Goal: Information Seeking & Learning: Learn about a topic

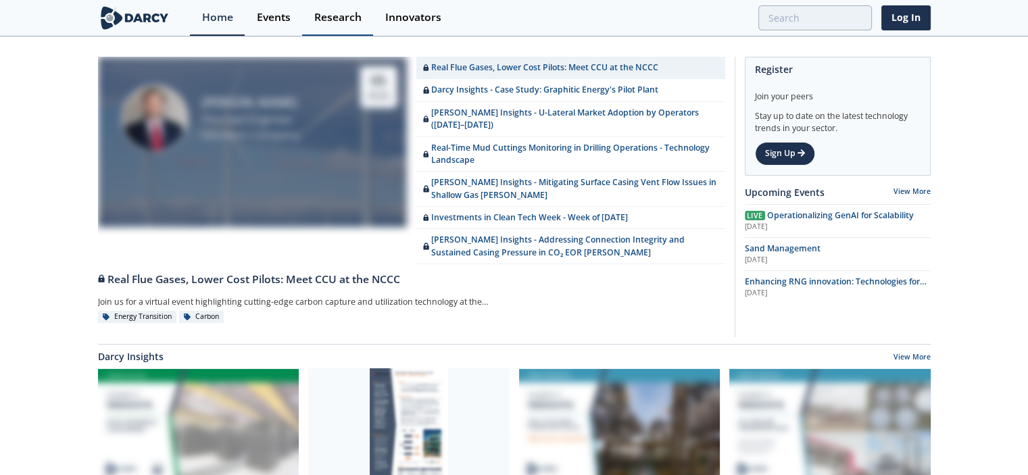
click at [335, 16] on div "Research" at bounding box center [337, 17] width 47 height 11
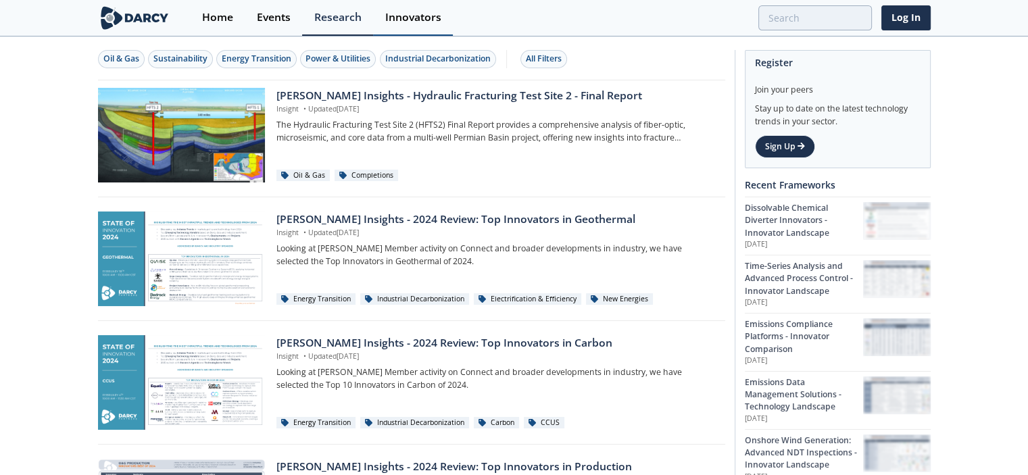
click at [419, 21] on div "Innovators" at bounding box center [413, 17] width 56 height 11
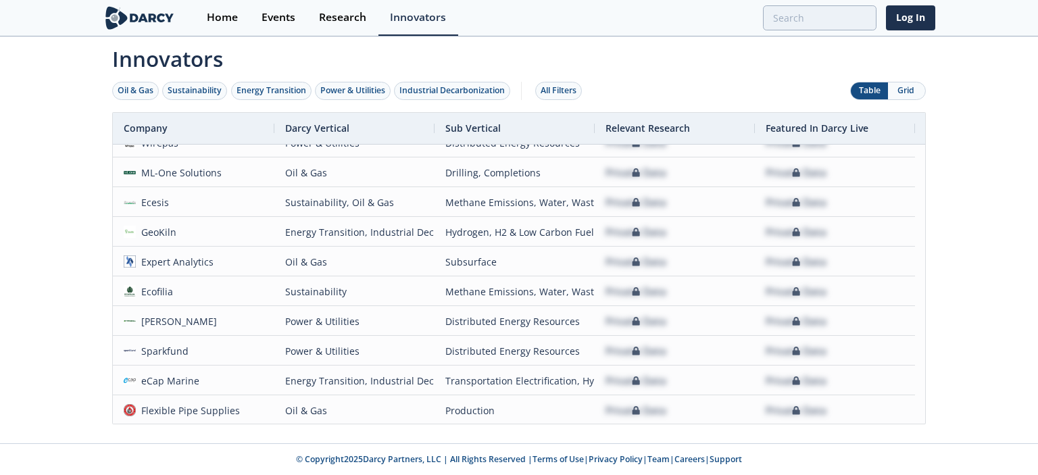
click at [132, 16] on img at bounding box center [140, 18] width 74 height 24
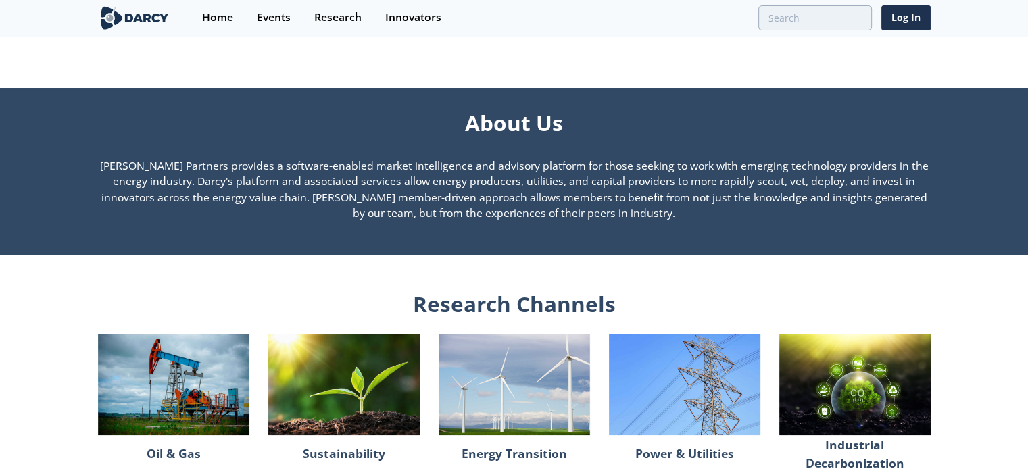
drag, startPoint x: 383, startPoint y: 124, endPoint x: 683, endPoint y: 219, distance: 314.1
click at [618, 219] on div "About Us Darcy Partners provides a software-enabled market intelligence and adv…" at bounding box center [514, 167] width 833 height 158
click at [618, 219] on p "Darcy Partners provides a software-enabled market intelligence and advisory pla…" at bounding box center [514, 190] width 833 height 64
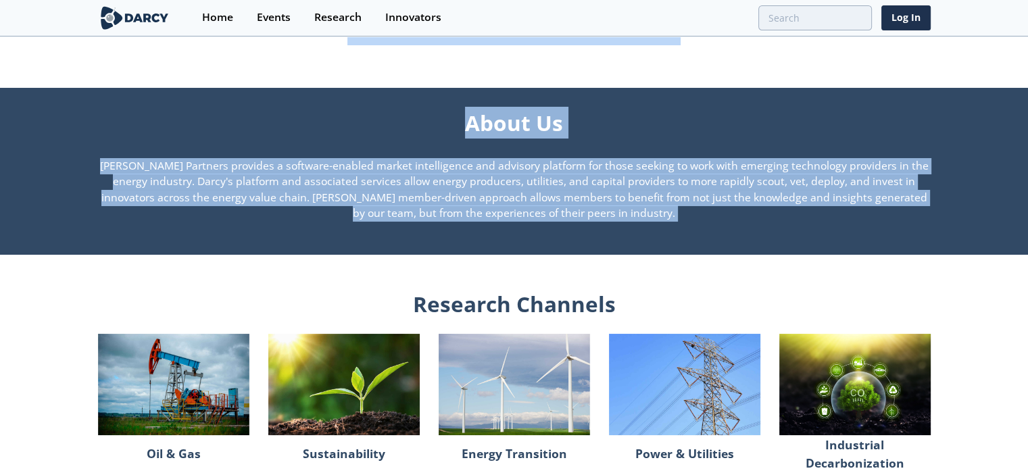
drag, startPoint x: 683, startPoint y: 219, endPoint x: 761, endPoint y: 70, distance: 168.1
click at [618, 70] on div "Accelerate Innovation Within Your Company Attend Events Connect with Innovators…" at bounding box center [514, 62] width 1028 height 1868
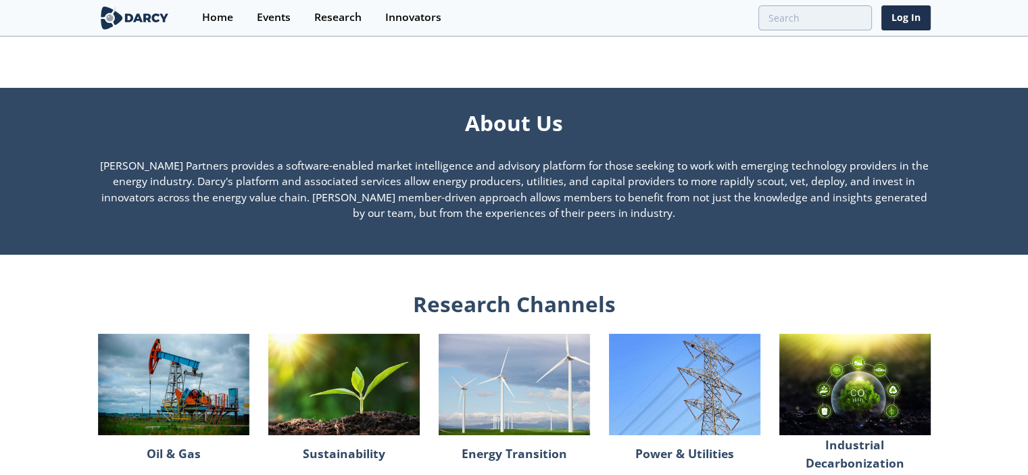
drag, startPoint x: 761, startPoint y: 70, endPoint x: 717, endPoint y: 251, distance: 186.6
click at [618, 251] on div "Accelerate Innovation Within Your Company Attend Events Connect with Innovators…" at bounding box center [514, 62] width 1028 height 1868
click at [618, 251] on div "About Us Darcy Partners provides a software-enabled market intelligence and adv…" at bounding box center [514, 171] width 833 height 167
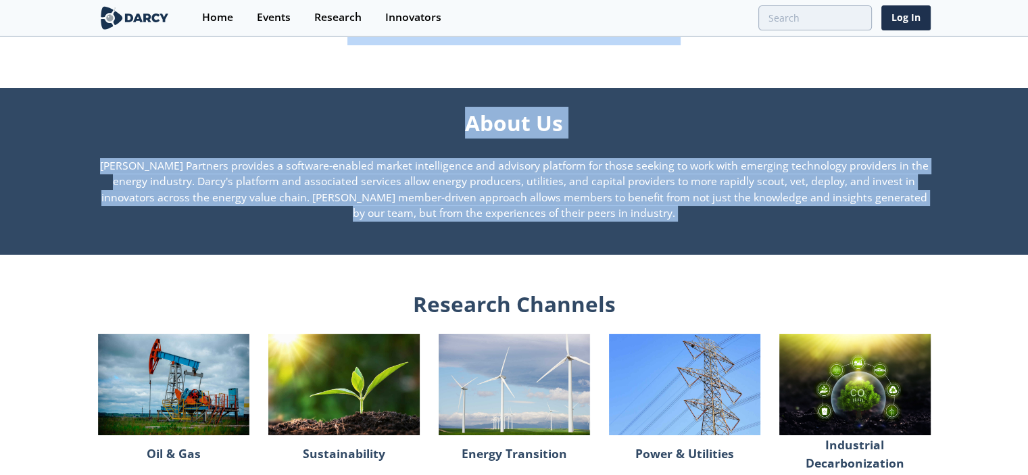
drag, startPoint x: 717, startPoint y: 251, endPoint x: 262, endPoint y: 82, distance: 484.9
click at [262, 82] on div "Accelerate Innovation Within Your Company Attend Events Connect with Innovators…" at bounding box center [514, 62] width 1028 height 1868
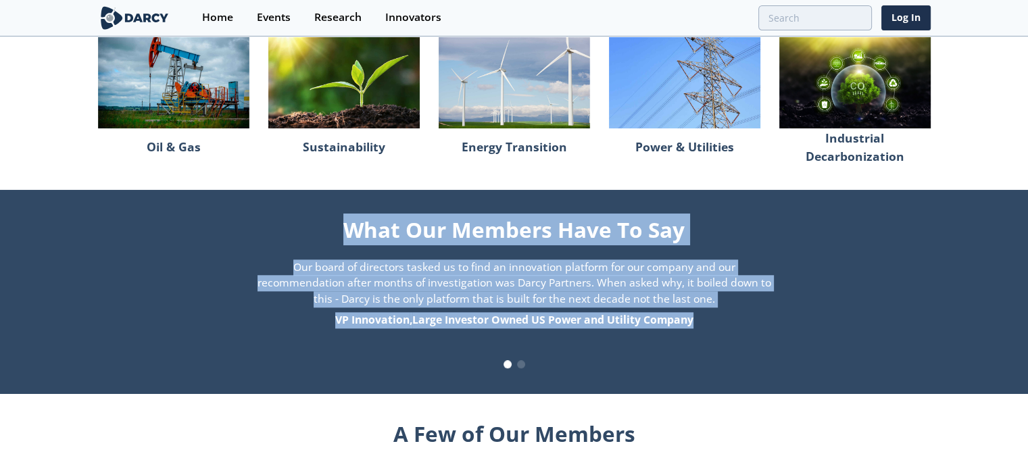
drag, startPoint x: 330, startPoint y: 214, endPoint x: 775, endPoint y: 315, distance: 456.8
click at [618, 315] on div "What Our Members Have To Say We submitted an innovation concierge to Darcy Part…" at bounding box center [514, 292] width 625 height 167
click at [618, 315] on div "VP Innovation , Large Investor Owned US Power and Utility Company" at bounding box center [514, 320] width 530 height 16
click at [618, 389] on section "What Our Members Have To Say We submitted an innovation concierge to Darcy Part…" at bounding box center [514, 292] width 1028 height 205
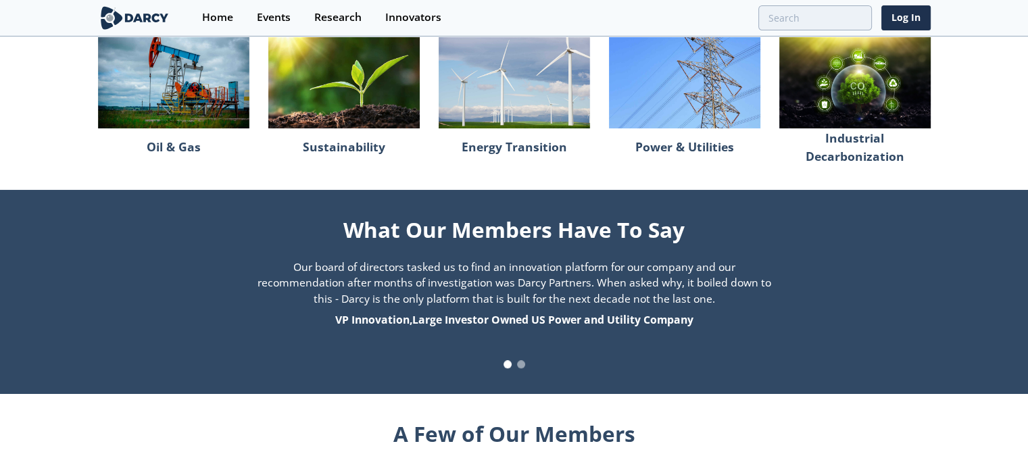
click at [519, 364] on span at bounding box center [521, 364] width 8 height 8
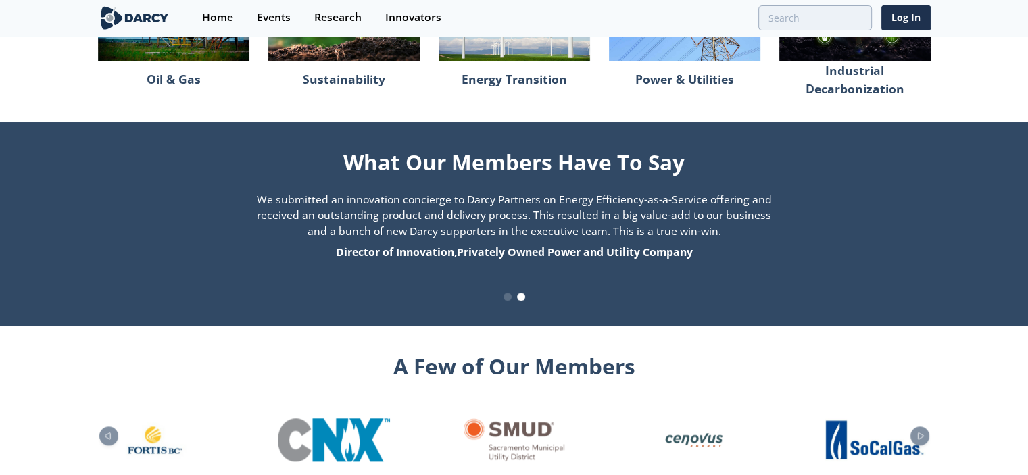
scroll to position [1293, 0]
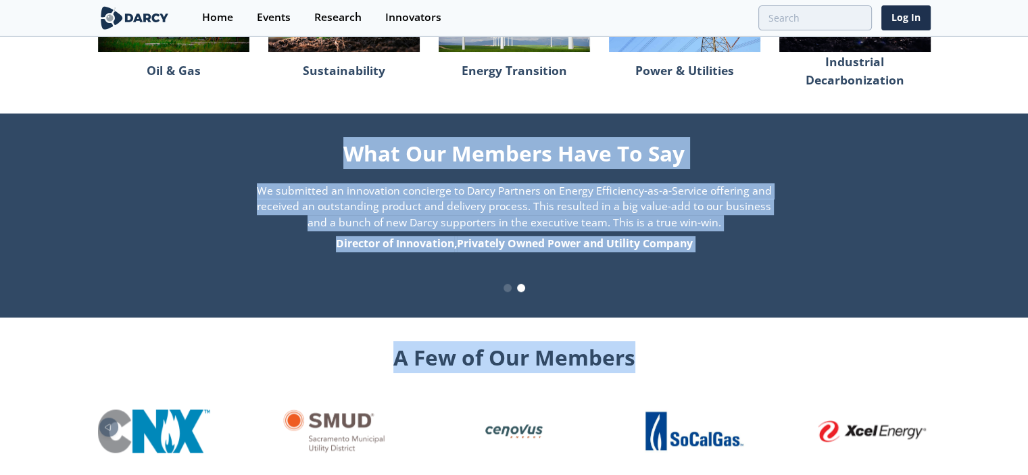
drag, startPoint x: 713, startPoint y: 362, endPoint x: 322, endPoint y: 137, distance: 451.5
click at [304, 149] on div "What Our Members Have To Say" at bounding box center [514, 151] width 625 height 37
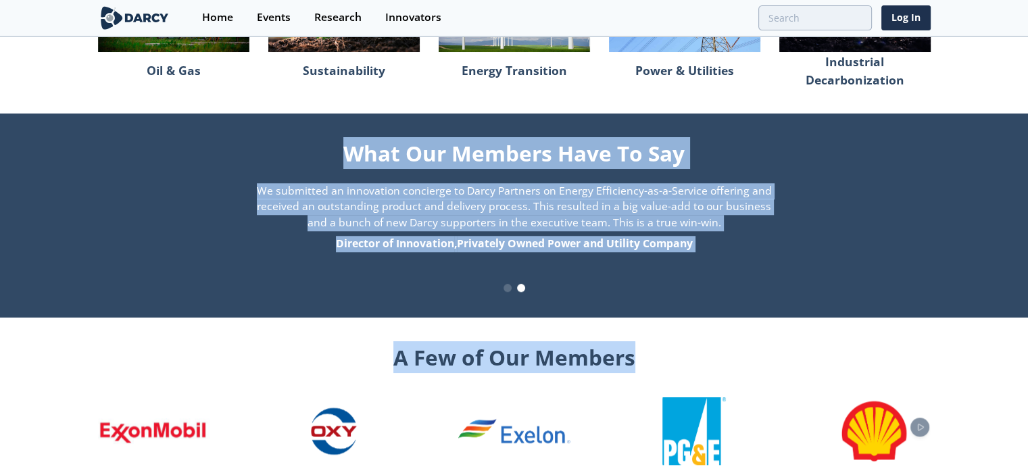
drag, startPoint x: 304, startPoint y: 149, endPoint x: 686, endPoint y: 344, distance: 429.0
click at [618, 344] on div "A Few of Our Members" at bounding box center [514, 355] width 833 height 37
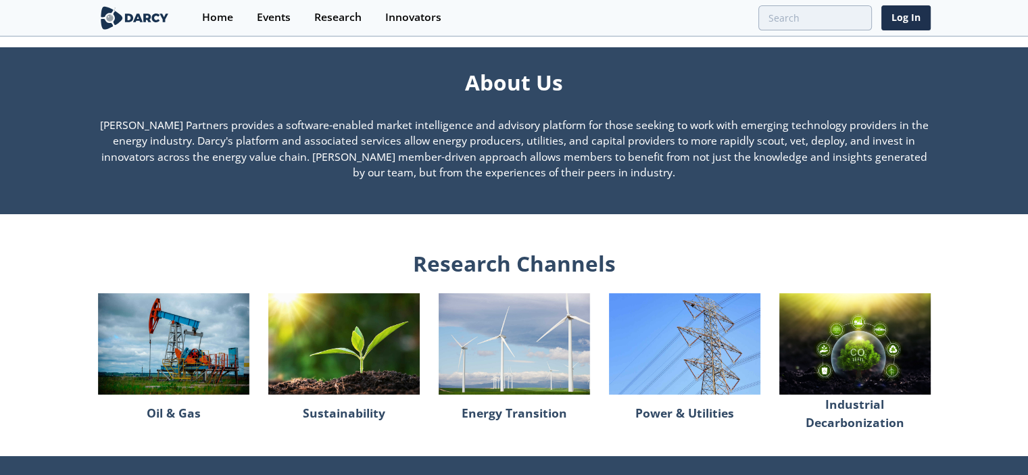
scroll to position [919, 0]
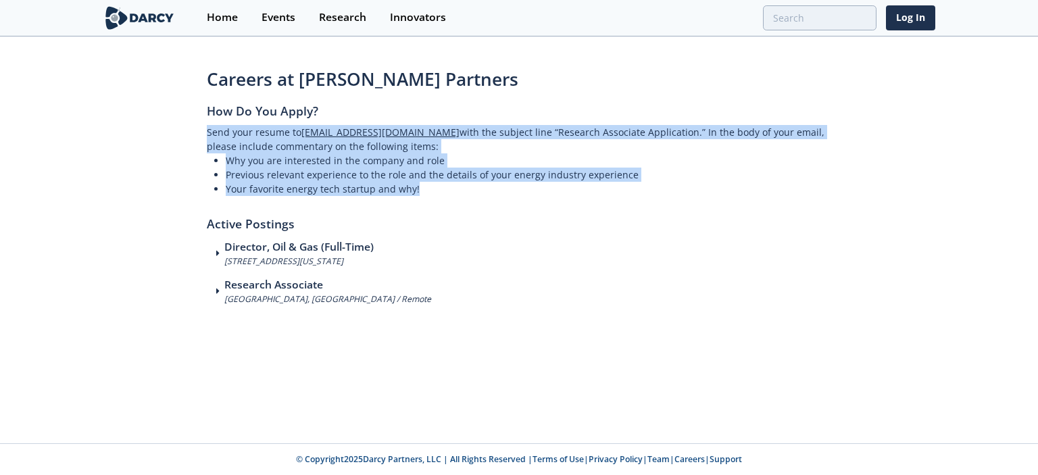
drag, startPoint x: 438, startPoint y: 187, endPoint x: 195, endPoint y: 139, distance: 247.5
click at [195, 139] on div "Careers at Darcy Partners How Do You Apply? Send your resume to applications@da…" at bounding box center [519, 214] width 1038 height 296
copy div "Send your resume to applications@darcypartners.com with the subject line “Resea…"
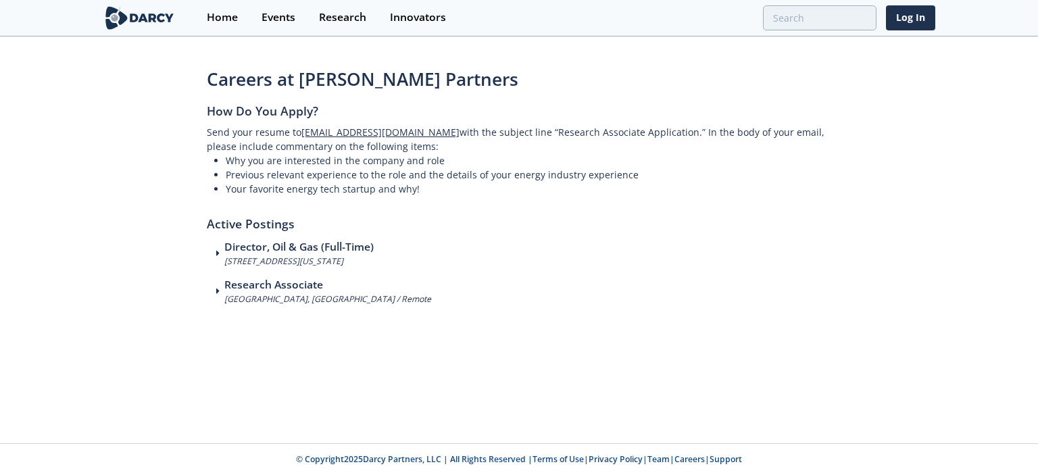
click at [542, 236] on h2 "Active Postings" at bounding box center [519, 218] width 625 height 44
click at [345, 292] on div "Research Associate Houston, TX / Remote" at bounding box center [519, 291] width 625 height 28
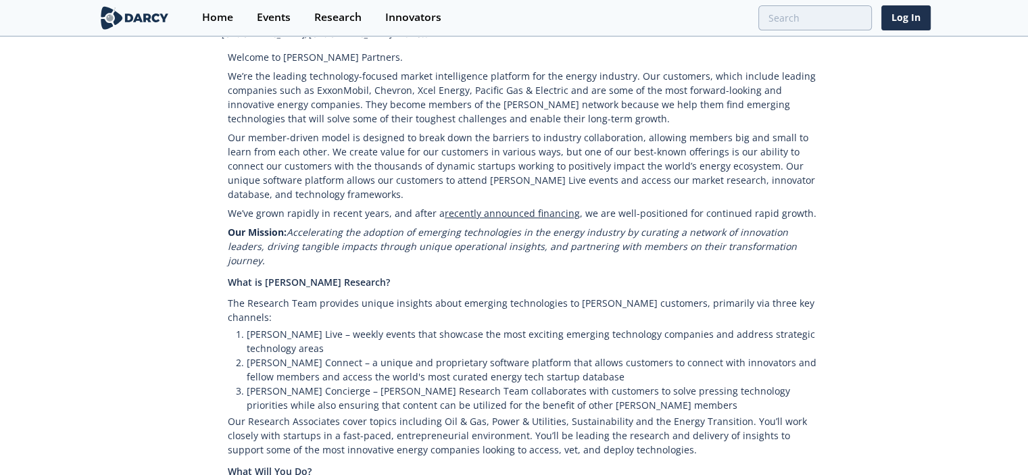
scroll to position [239, 0]
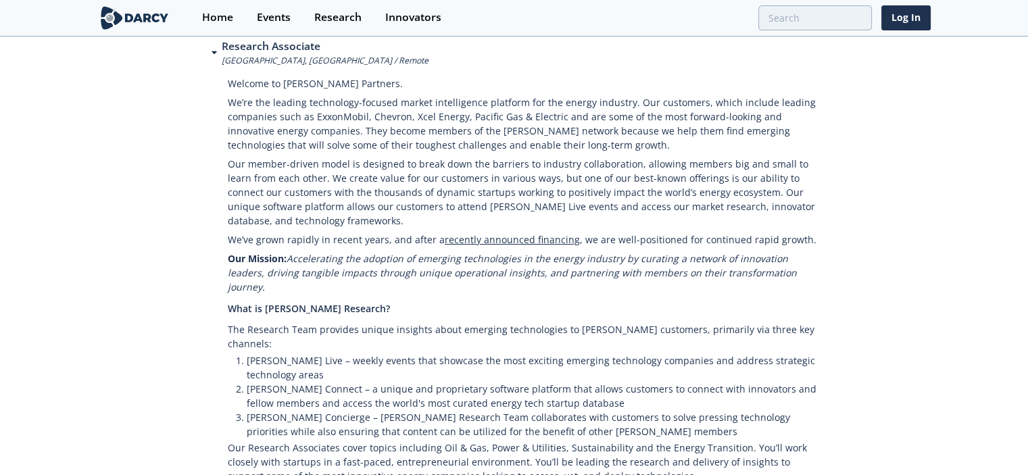
drag, startPoint x: 570, startPoint y: 141, endPoint x: 843, endPoint y: 266, distance: 300.4
click at [843, 266] on div "Careers at Darcy Partners How Do You Apply? Send your resume to applications@da…" at bounding box center [514, 398] width 1028 height 1141
drag, startPoint x: 843, startPoint y: 266, endPoint x: 890, endPoint y: 189, distance: 90.7
click at [890, 189] on div "Careers at Darcy Partners How Do You Apply? Send your resume to applications@da…" at bounding box center [514, 398] width 1028 height 1141
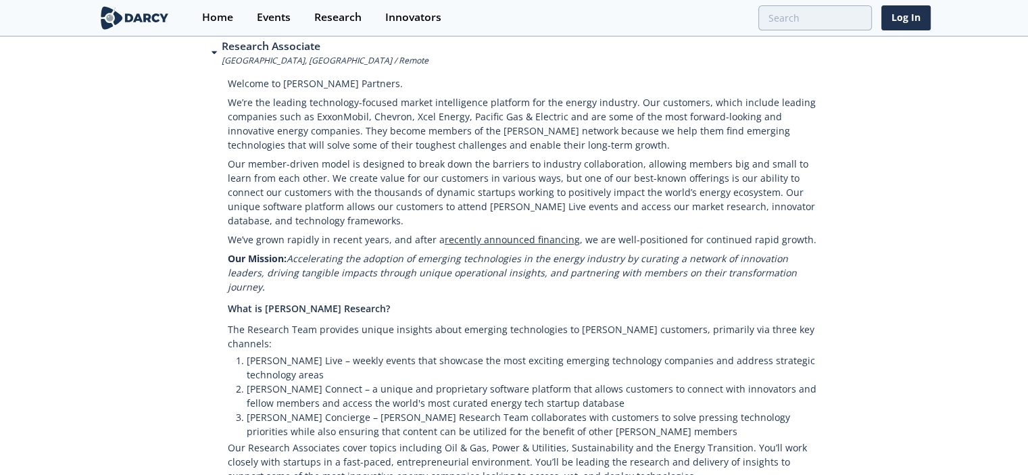
click at [890, 189] on div "Careers at Darcy Partners How Do You Apply? Send your resume to applications@da…" at bounding box center [514, 398] width 1028 height 1141
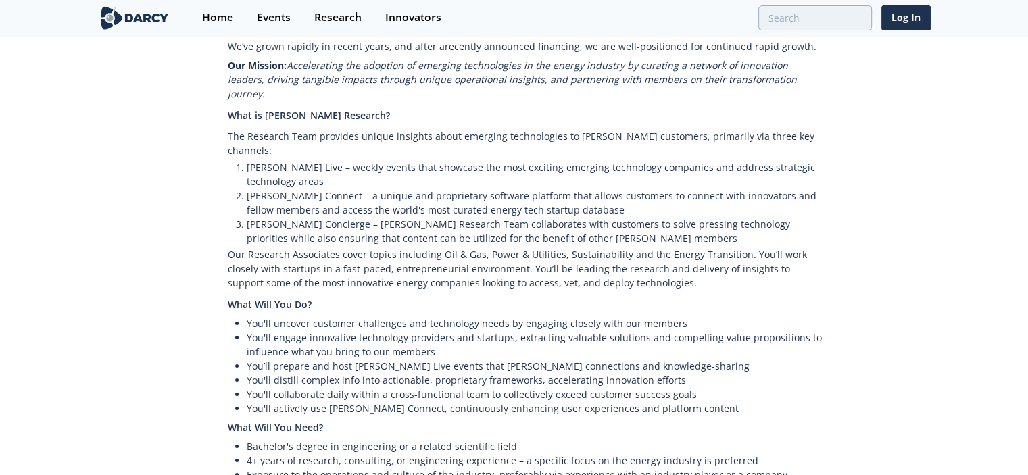
scroll to position [433, 0]
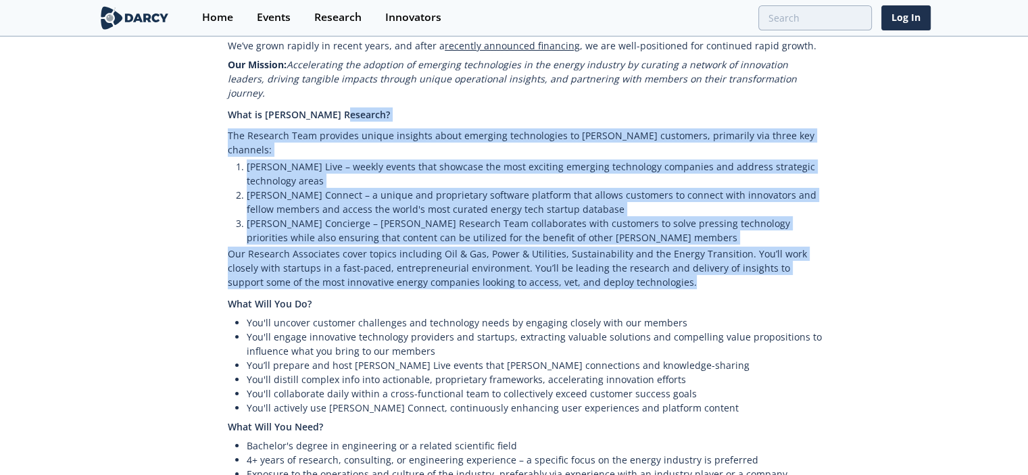
drag, startPoint x: 708, startPoint y: 260, endPoint x: 852, endPoint y: 100, distance: 215.4
click at [852, 100] on div "Careers at Darcy Partners How Do You Apply? Send your resume to applications@da…" at bounding box center [514, 204] width 1028 height 1141
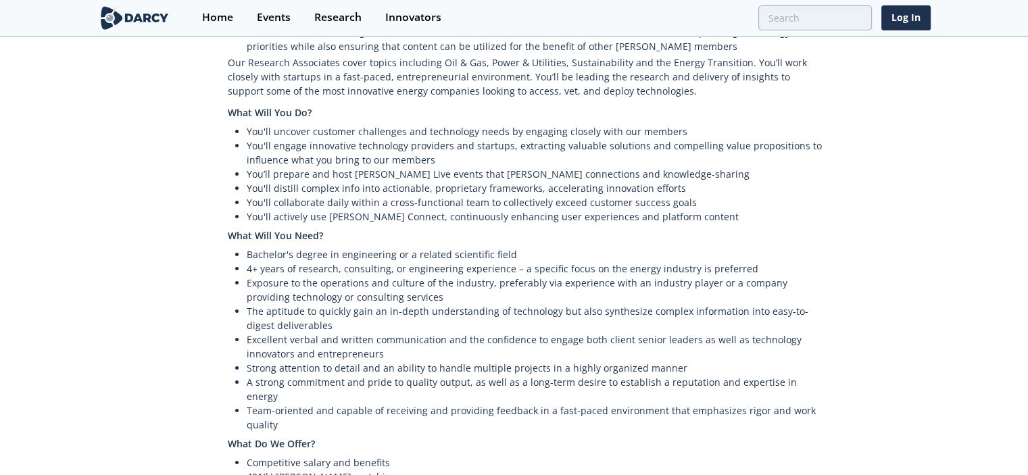
scroll to position [631, 0]
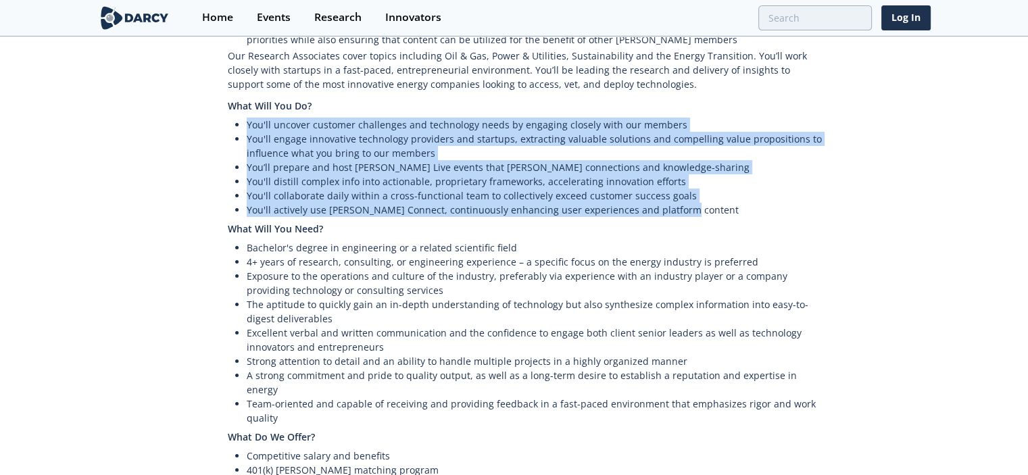
drag, startPoint x: 731, startPoint y: 75, endPoint x: 733, endPoint y: 176, distance: 100.7
click at [733, 176] on div "Welcome to Darcy Partners. We’re the leading technology-focused market intellig…" at bounding box center [514, 97] width 625 height 845
click at [733, 203] on li "You'll actively use Darcy Connect, continuously enhancing user experiences and …" at bounding box center [537, 210] width 580 height 14
drag, startPoint x: 733, startPoint y: 176, endPoint x: 811, endPoint y: 78, distance: 125.0
click at [811, 78] on div "Welcome to Darcy Partners. We’re the leading technology-focused market intellig…" at bounding box center [514, 97] width 625 height 845
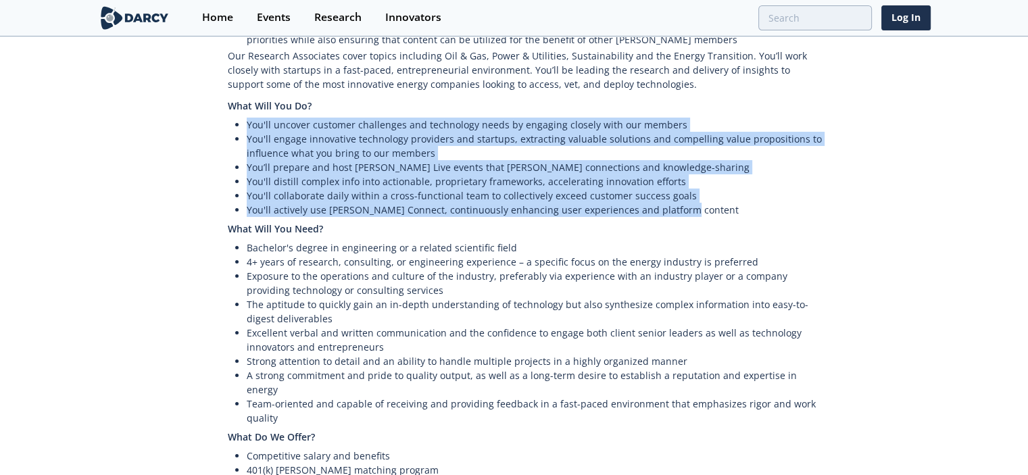
click at [811, 94] on h4 "What Will You Do?" at bounding box center [527, 106] width 599 height 24
drag, startPoint x: 811, startPoint y: 78, endPoint x: 808, endPoint y: 181, distance: 102.1
click at [808, 181] on div "Welcome to Darcy Partners. We’re the leading technology-focused market intellig…" at bounding box center [514, 97] width 625 height 845
click at [808, 203] on li "You'll actively use Darcy Connect, continuously enhancing user experiences and …" at bounding box center [537, 210] width 580 height 14
drag, startPoint x: 808, startPoint y: 181, endPoint x: 880, endPoint y: 67, distance: 134.3
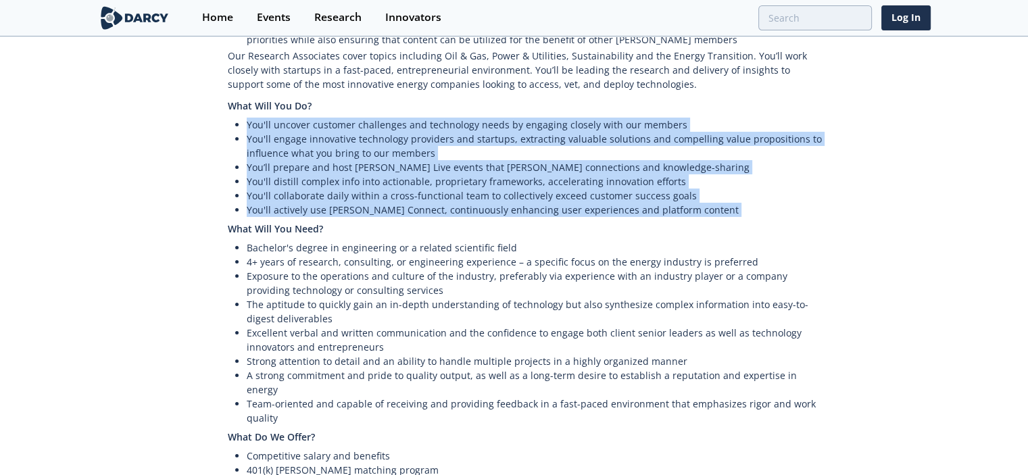
click at [880, 67] on div "Careers at Darcy Partners How Do You Apply? Send your resume to applications@da…" at bounding box center [514, 6] width 1028 height 1141
drag, startPoint x: 880, startPoint y: 67, endPoint x: 829, endPoint y: 187, distance: 129.7
click at [829, 187] on div "Careers at Darcy Partners How Do You Apply? Send your resume to applications@da…" at bounding box center [514, 6] width 1028 height 1141
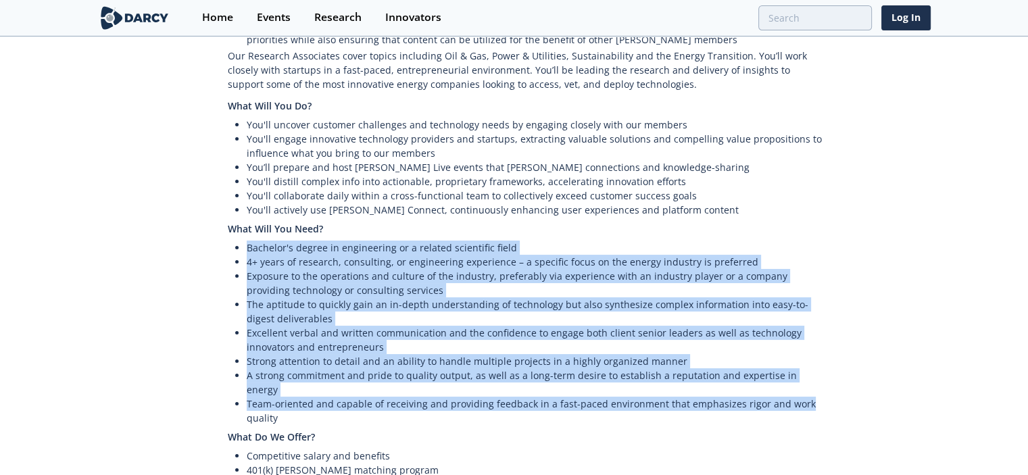
drag, startPoint x: 838, startPoint y: 200, endPoint x: 860, endPoint y: 364, distance: 165.7
click at [860, 364] on div "Careers at Darcy Partners How Do You Apply? Send your resume to applications@da…" at bounding box center [514, 6] width 1028 height 1141
drag, startPoint x: 860, startPoint y: 364, endPoint x: 911, endPoint y: 222, distance: 151.6
click at [911, 222] on div "Careers at Darcy Partners How Do You Apply? Send your resume to applications@da…" at bounding box center [514, 6] width 1028 height 1141
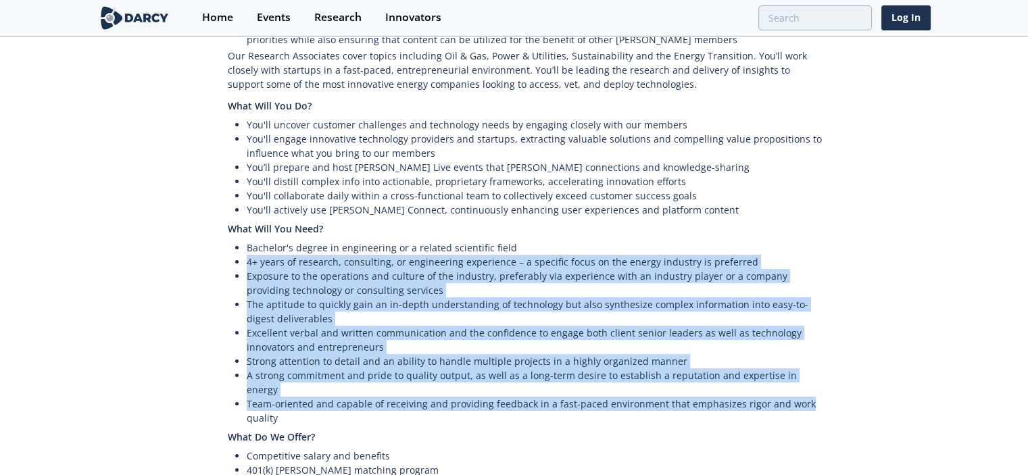
click at [911, 222] on div "Careers at Darcy Partners How Do You Apply? Send your resume to applications@da…" at bounding box center [514, 6] width 1028 height 1141
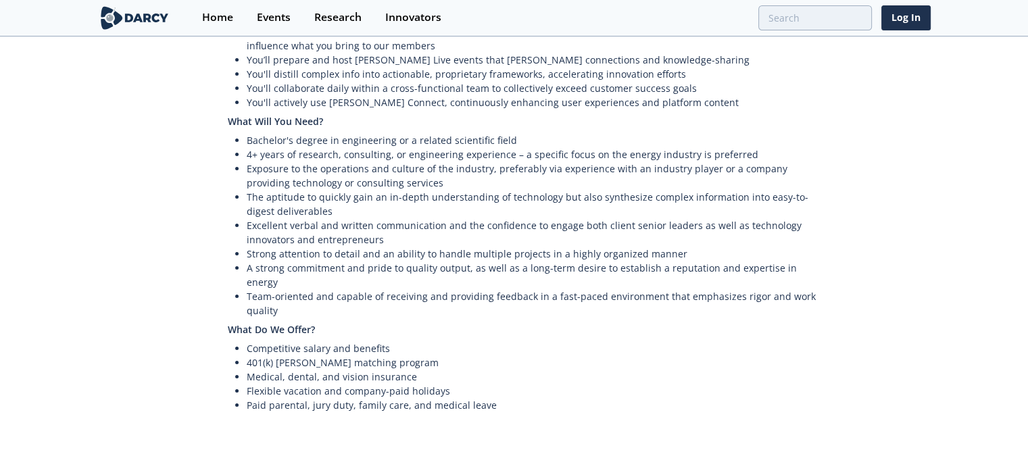
scroll to position [740, 0]
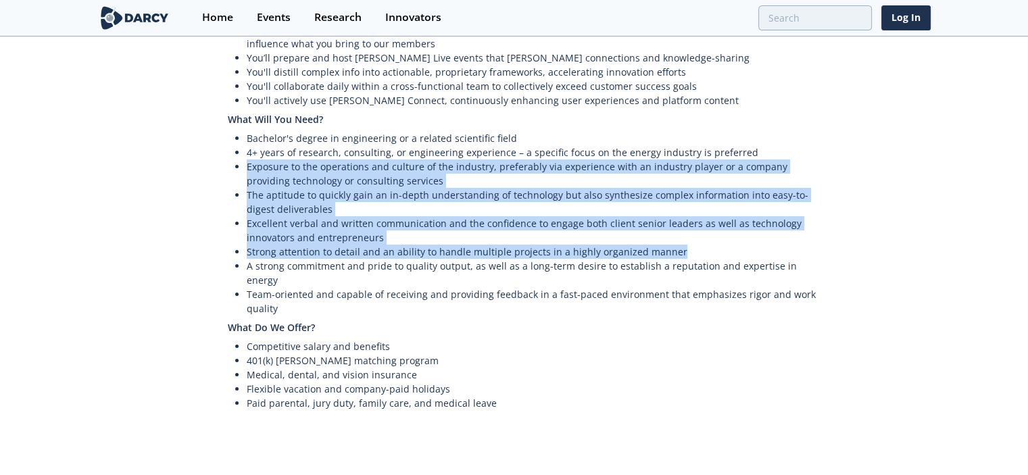
drag, startPoint x: 911, startPoint y: 222, endPoint x: 944, endPoint y: 123, distance: 103.9
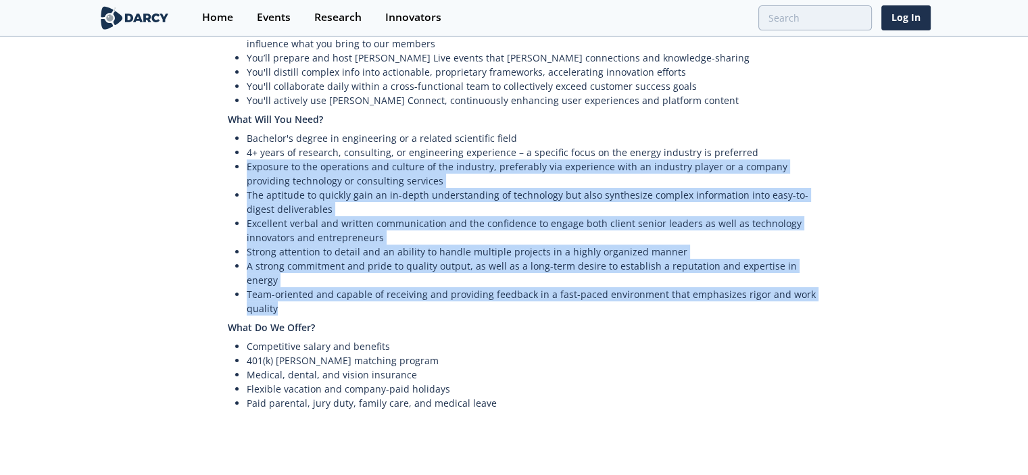
drag, startPoint x: 944, startPoint y: 123, endPoint x: 914, endPoint y: 269, distance: 149.0
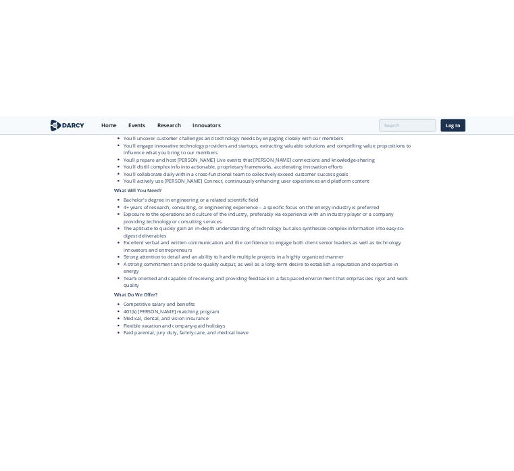
scroll to position [704, 0]
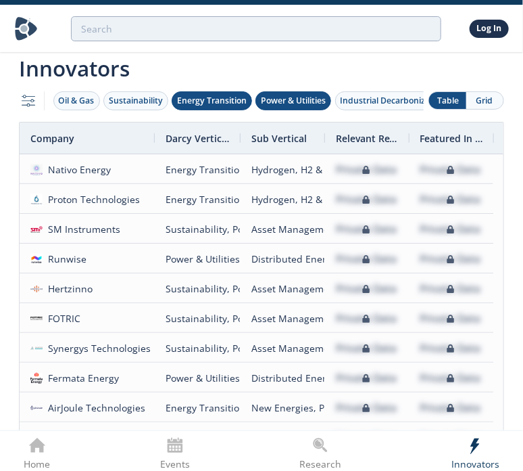
click at [32, 26] on img at bounding box center [26, 29] width 24 height 24
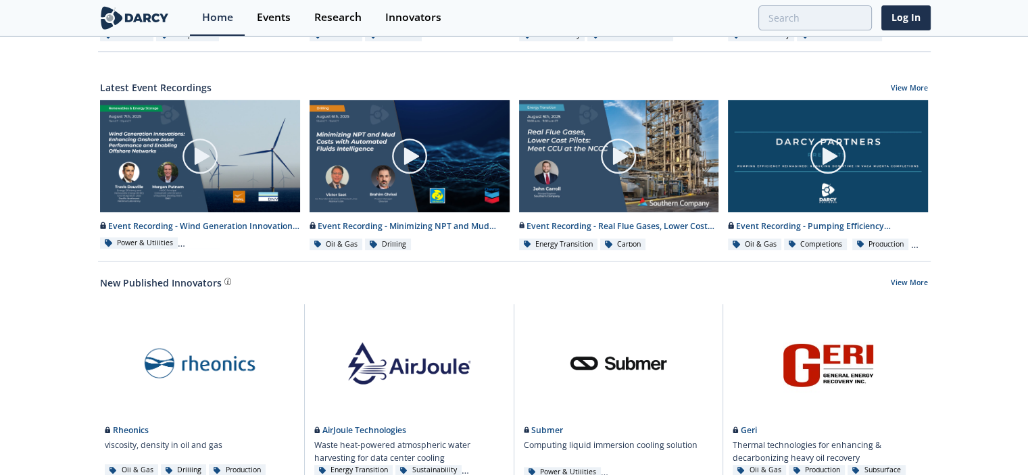
scroll to position [744, 0]
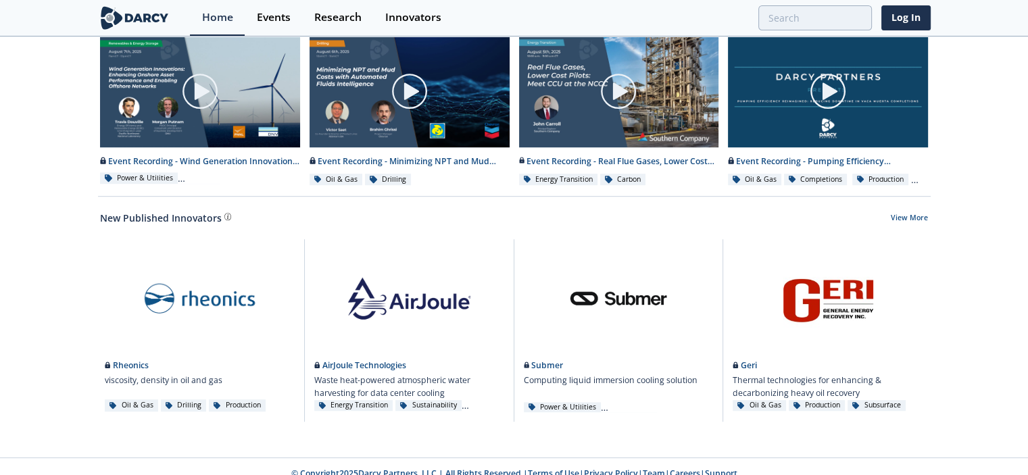
click at [523, 468] on link "Careers" at bounding box center [685, 473] width 30 height 11
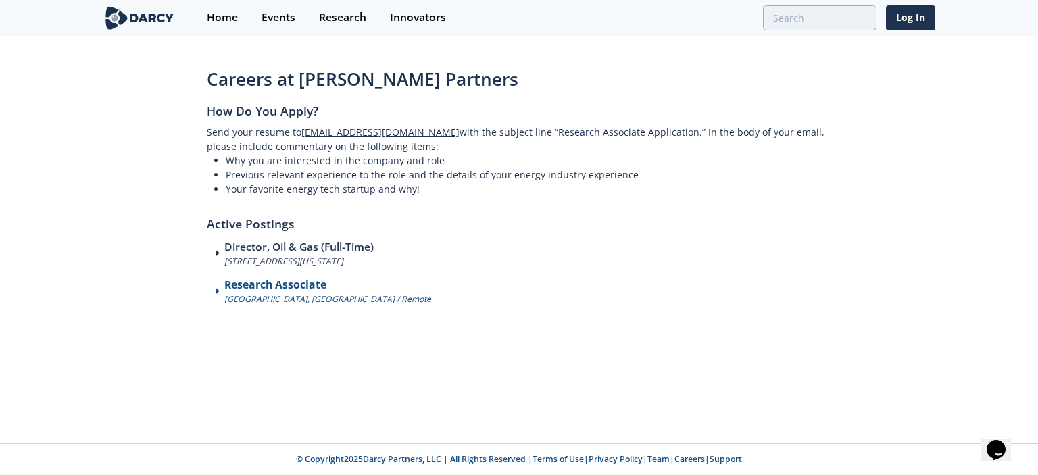
click at [291, 299] on p "Houston, TX / Remote" at bounding box center [327, 299] width 207 height 12
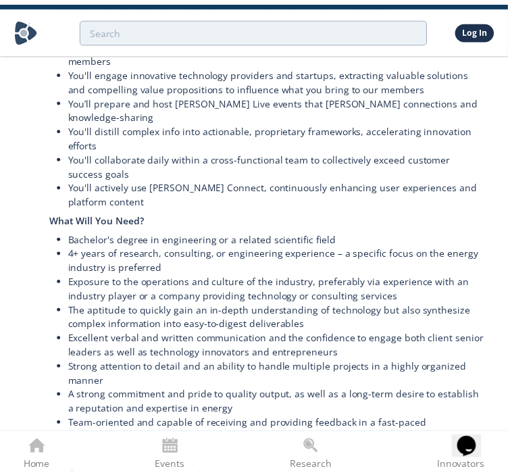
scroll to position [836, 0]
